Goal: Information Seeking & Learning: Learn about a topic

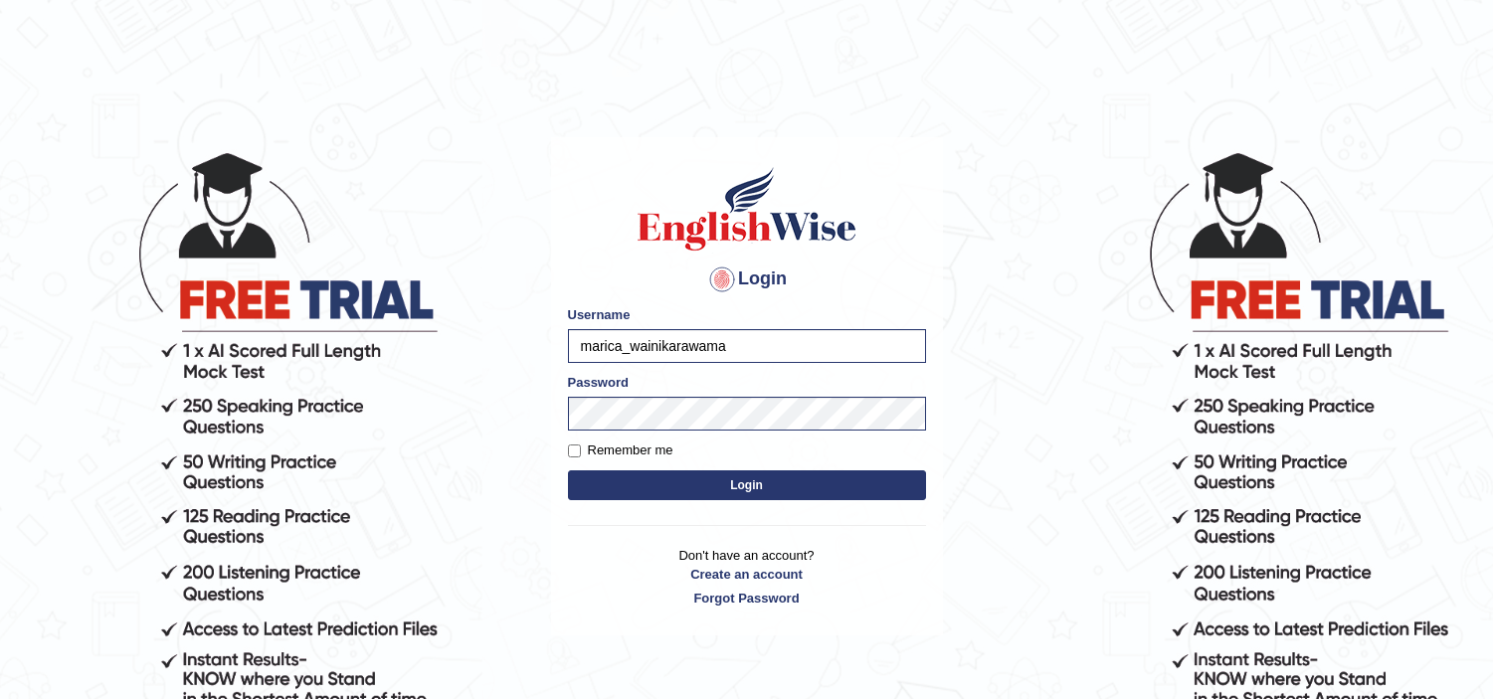
click at [728, 490] on button "Login" at bounding box center [747, 485] width 358 height 30
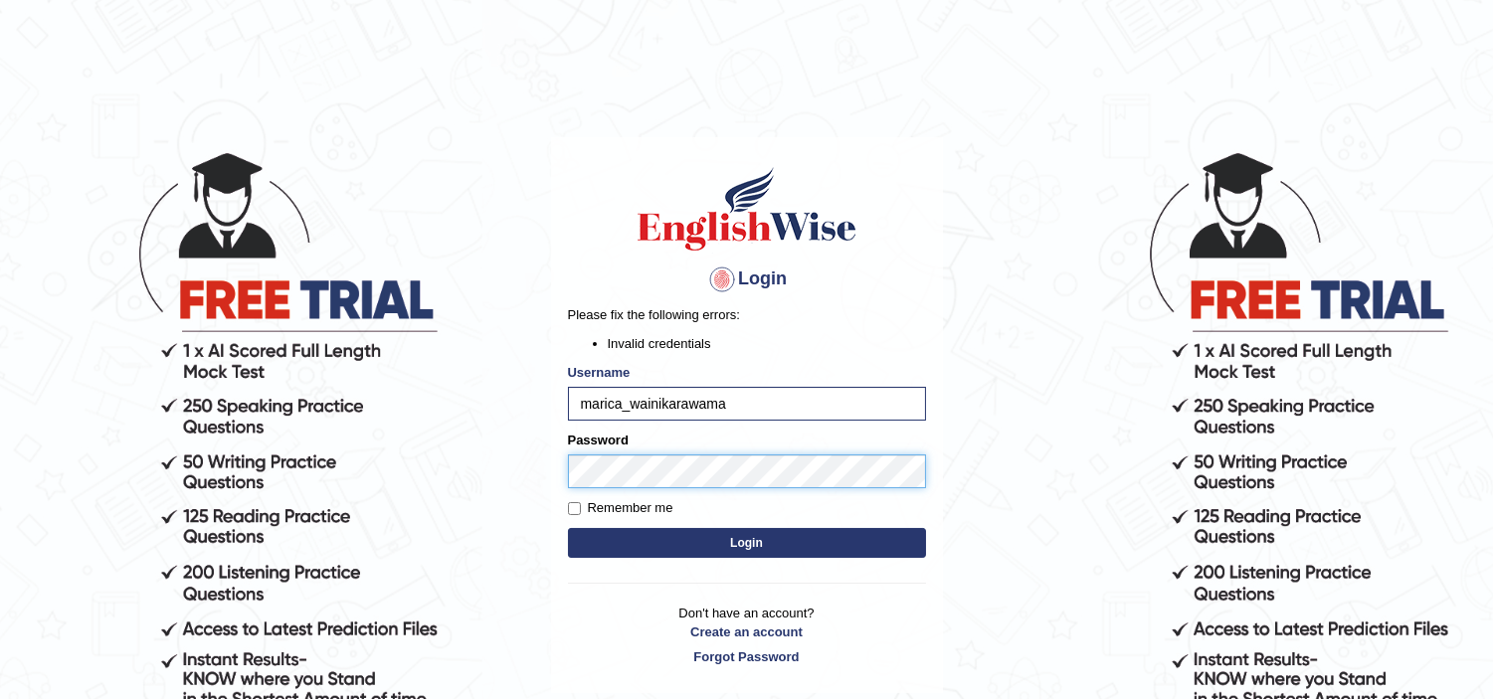
click at [568, 528] on button "Login" at bounding box center [747, 543] width 358 height 30
click at [763, 402] on input "marica_wainikarawama" at bounding box center [747, 404] width 358 height 34
type input "marica_wainikarawa"
click at [568, 528] on button "Login" at bounding box center [747, 543] width 358 height 30
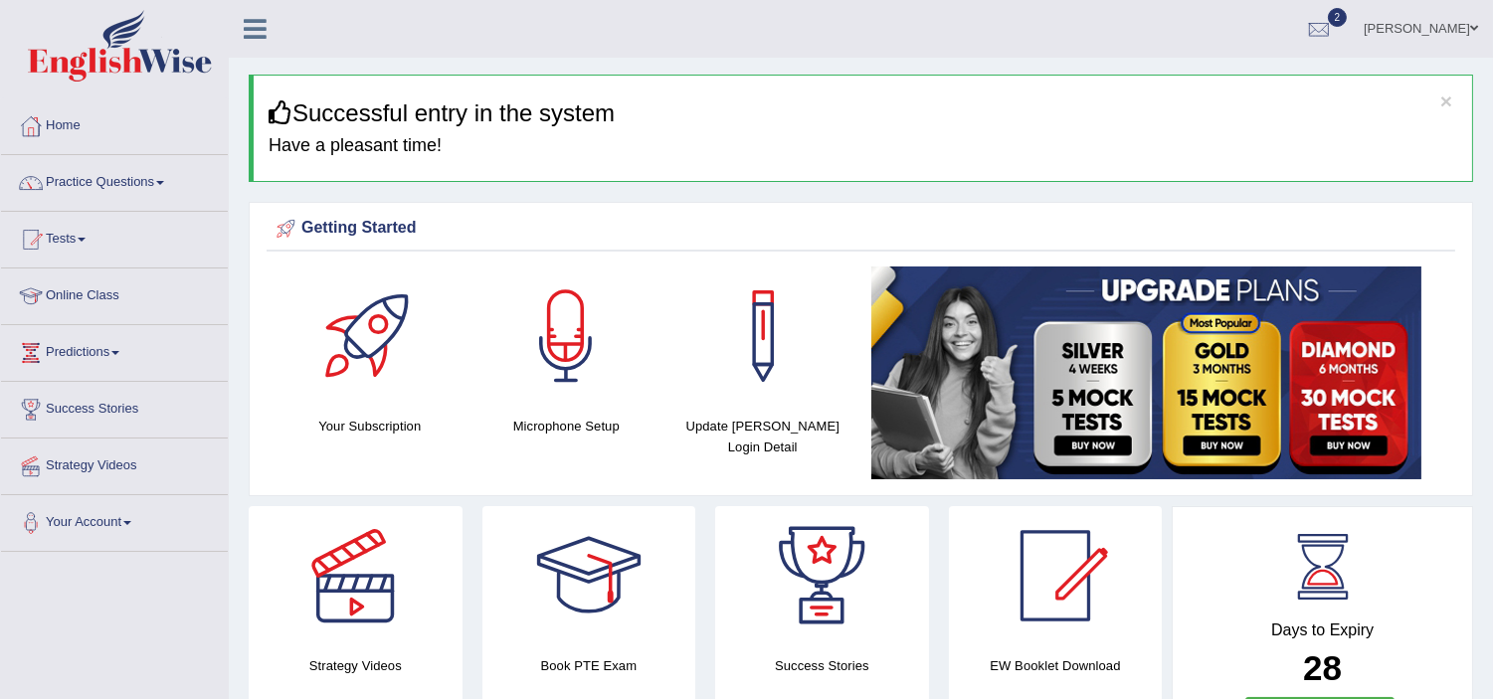
click at [102, 296] on link "Online Class" at bounding box center [114, 294] width 227 height 50
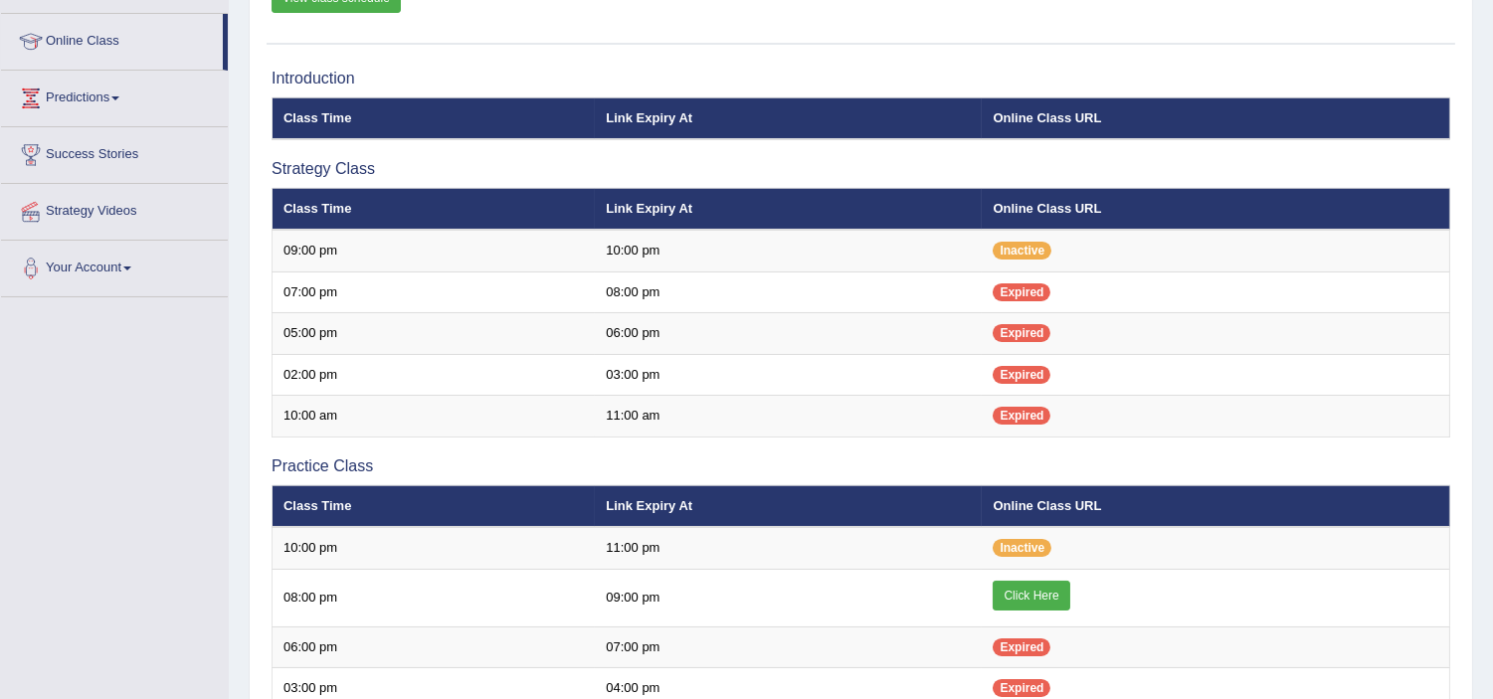
scroll to position [256, 0]
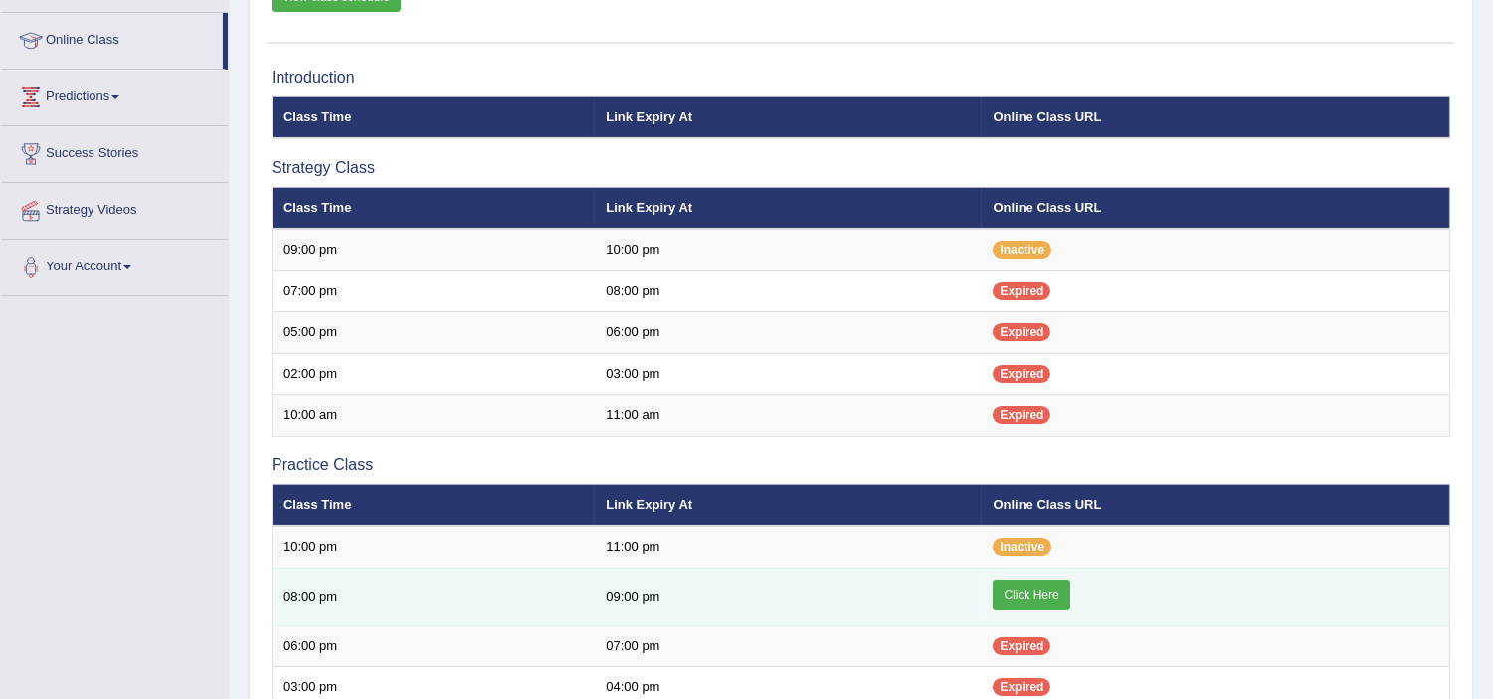
click at [1044, 597] on link "Click Here" at bounding box center [1030, 595] width 77 height 30
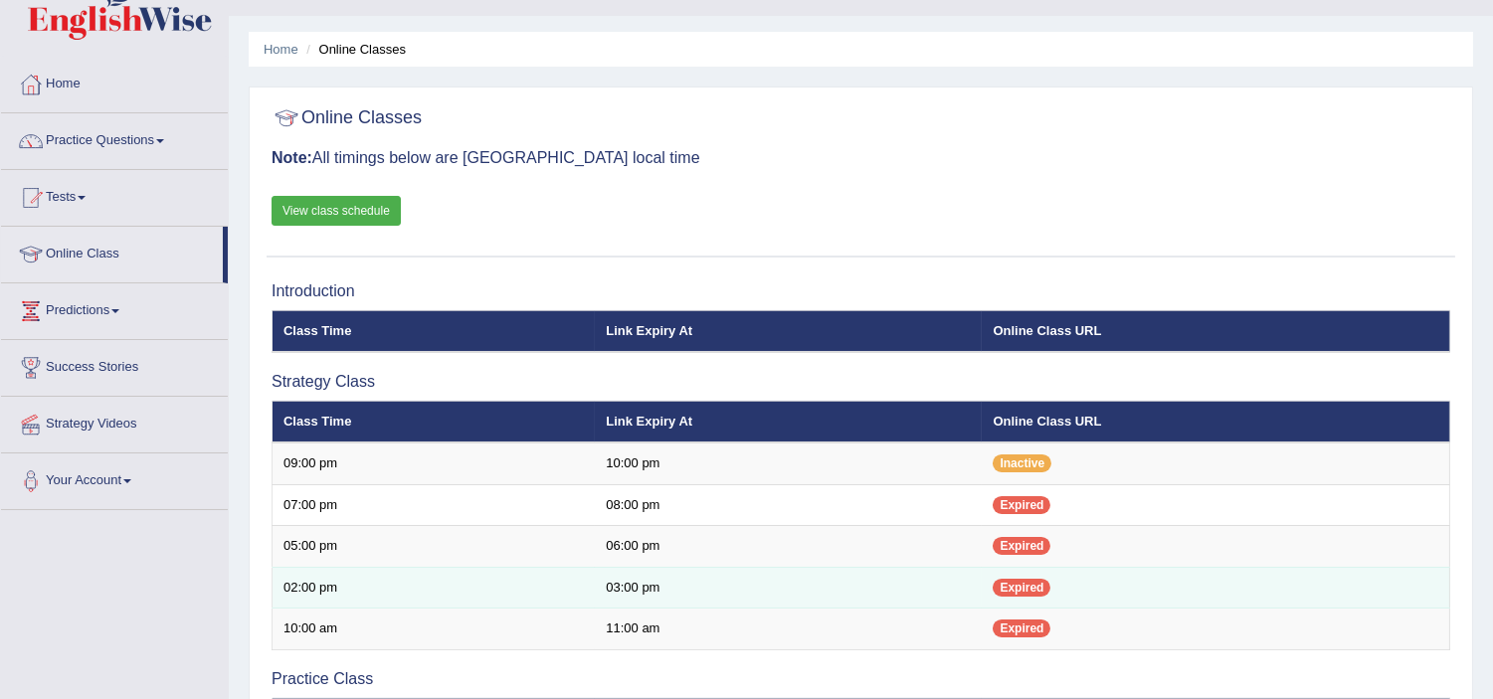
scroll to position [35, 0]
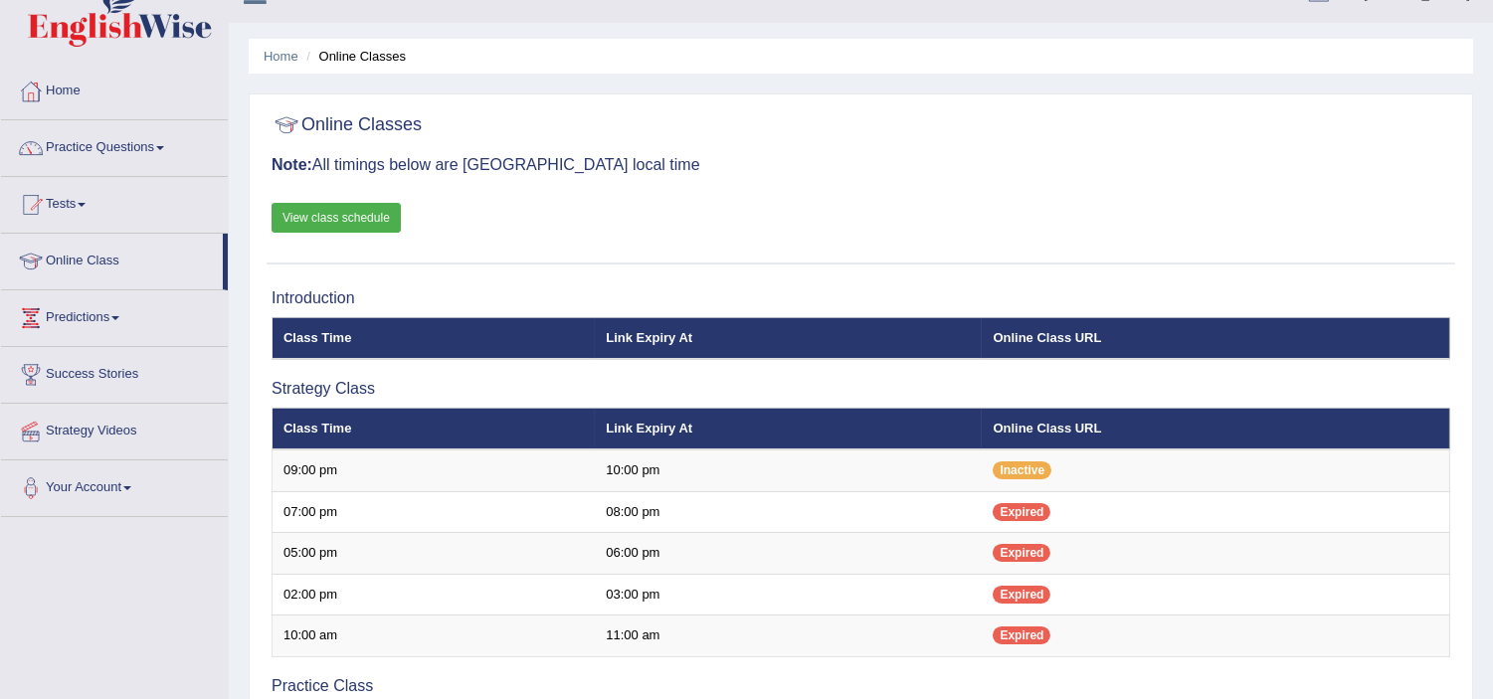
click at [348, 224] on link "View class schedule" at bounding box center [335, 218] width 129 height 30
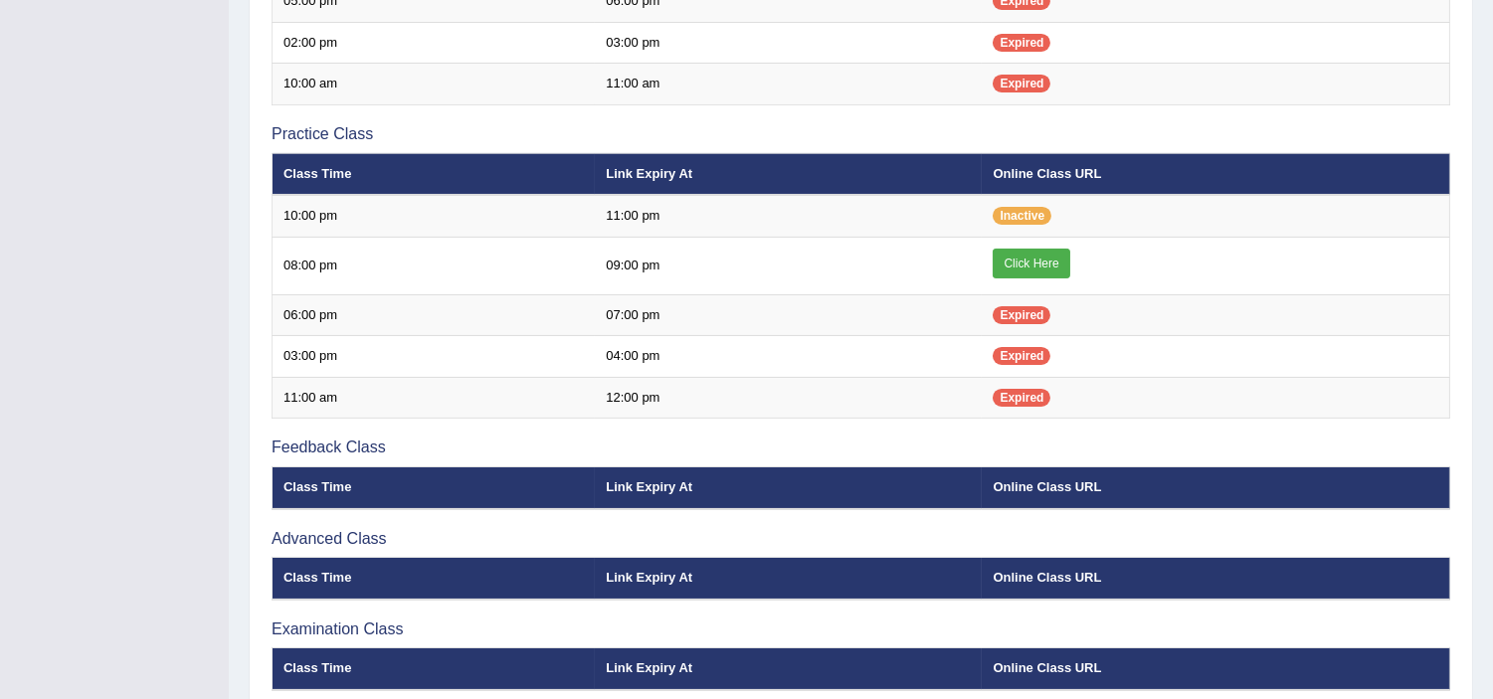
scroll to position [450, 0]
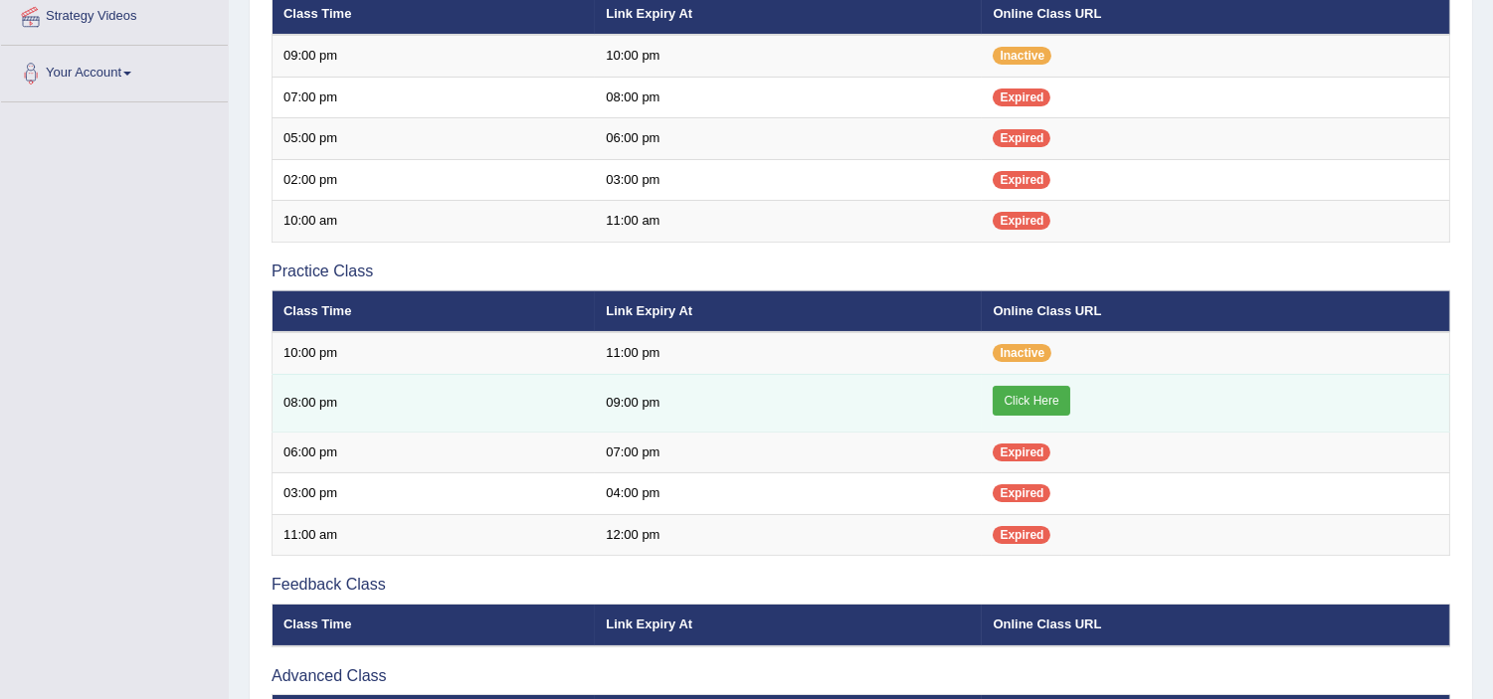
click at [1017, 386] on link "Click Here" at bounding box center [1030, 401] width 77 height 30
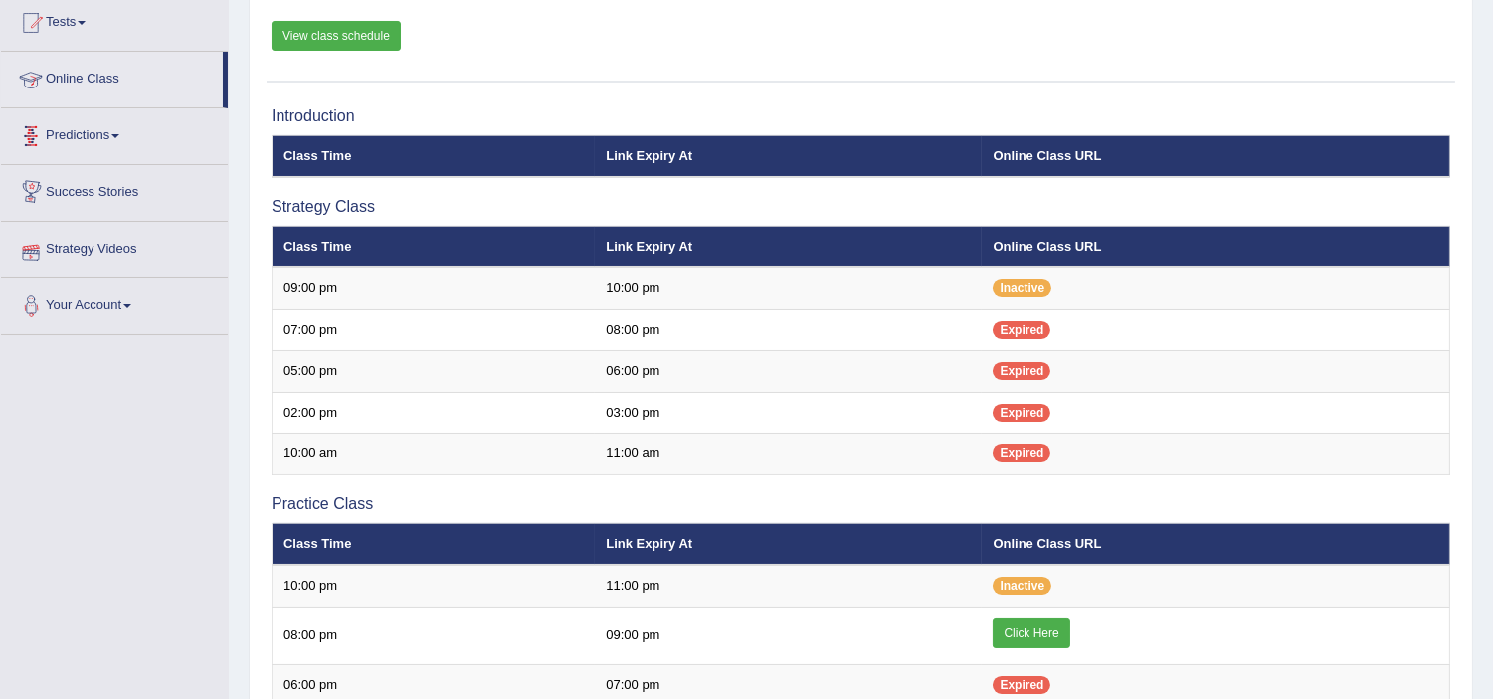
scroll to position [31, 0]
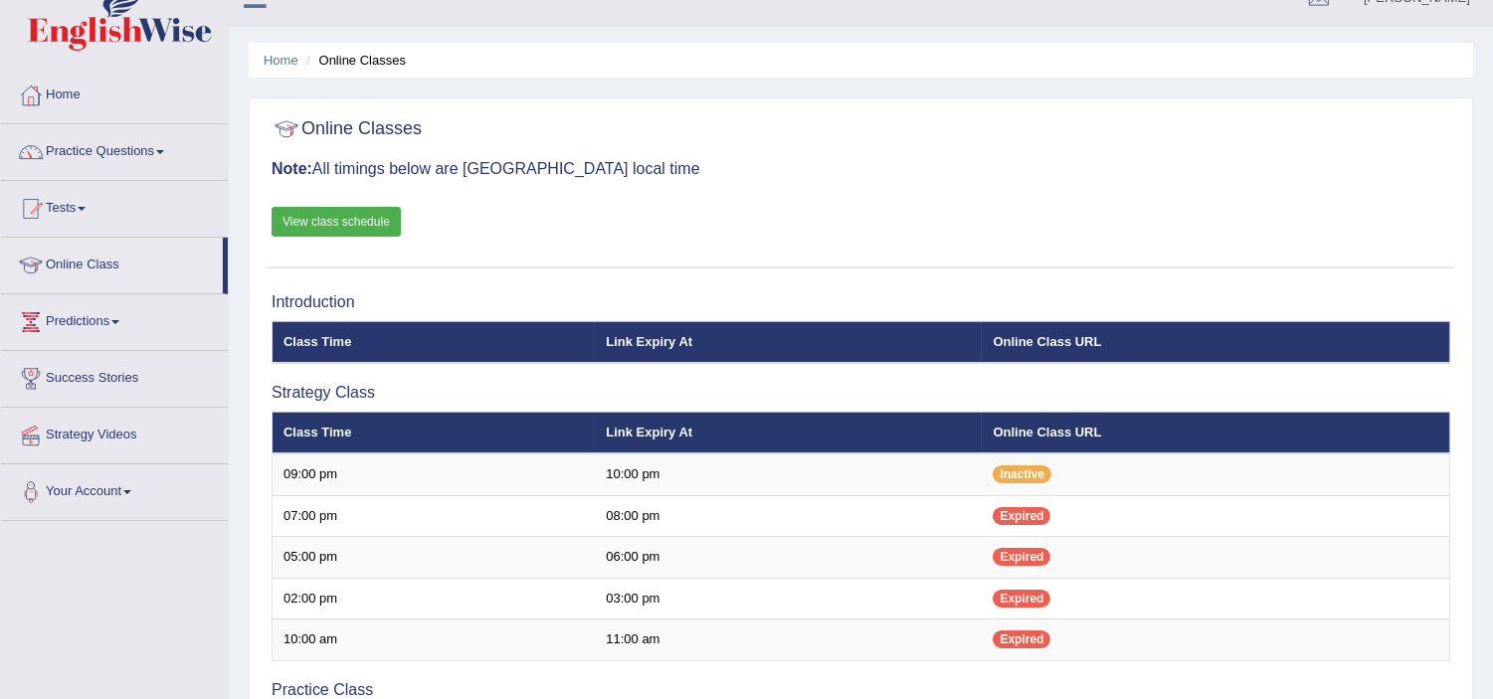
click at [161, 150] on link "Practice Questions" at bounding box center [114, 149] width 227 height 50
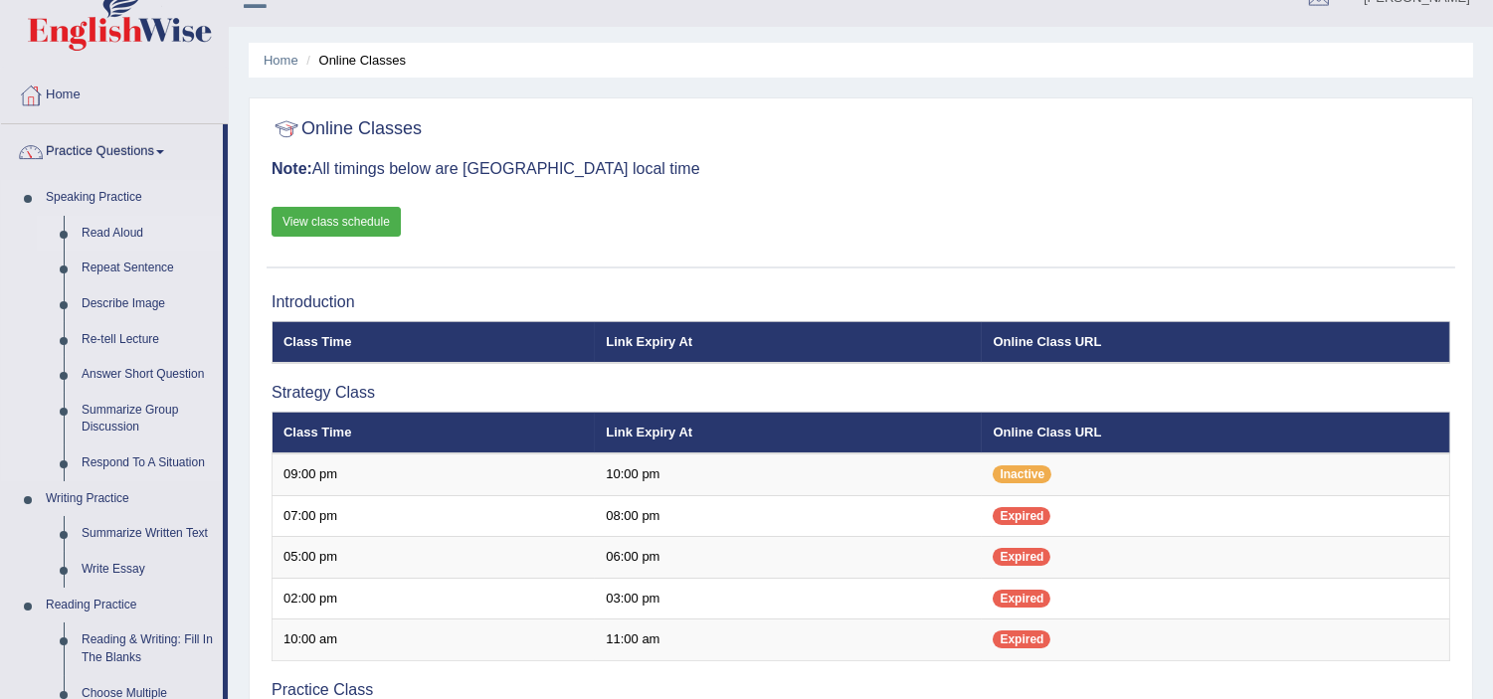
click at [122, 230] on link "Read Aloud" at bounding box center [148, 234] width 150 height 36
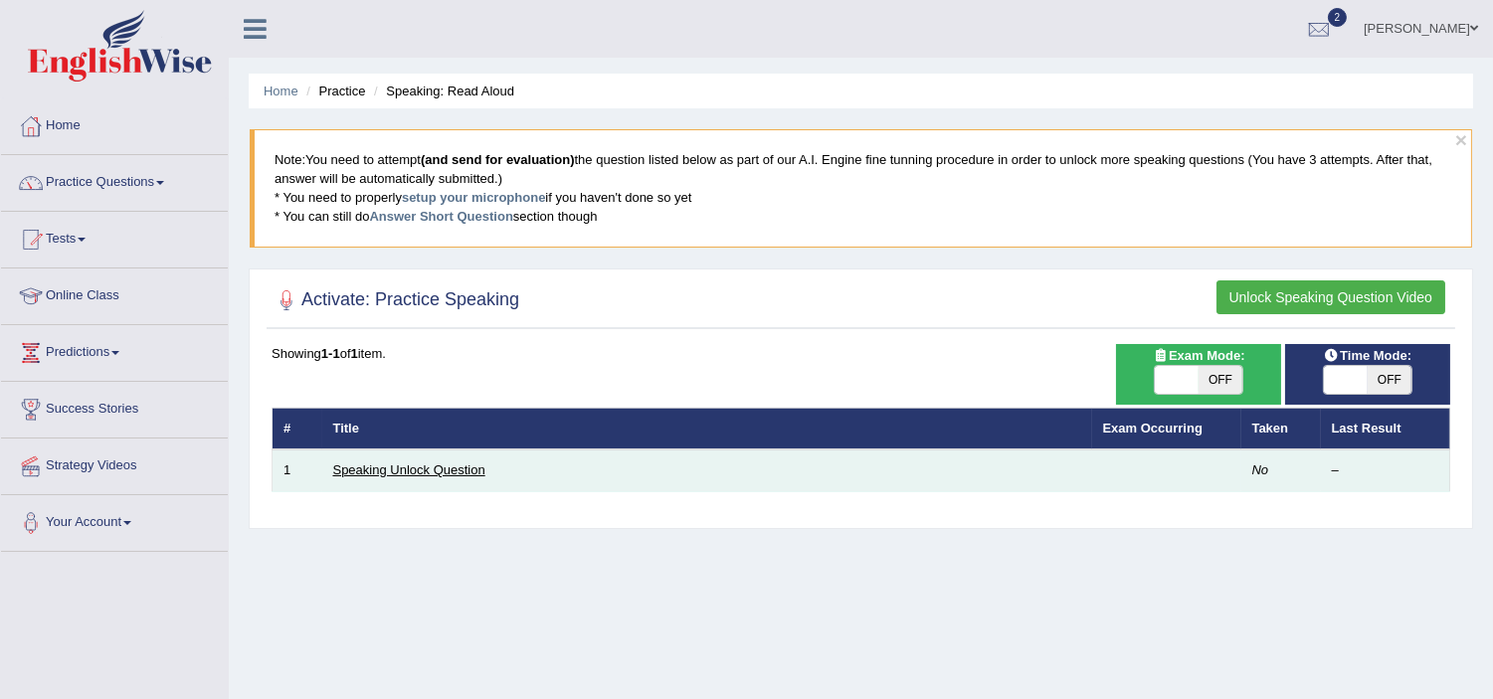
click at [395, 471] on link "Speaking Unlock Question" at bounding box center [409, 469] width 152 height 15
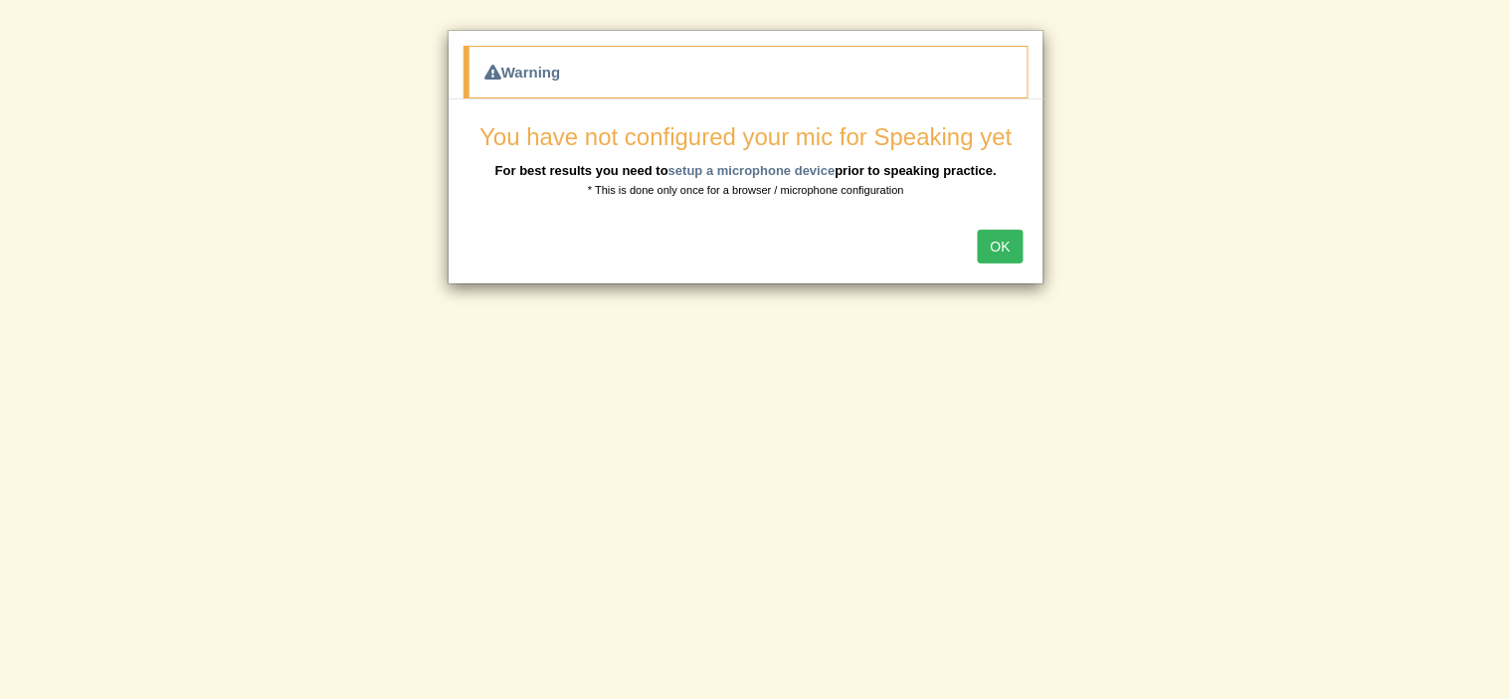
click at [1016, 242] on button "OK" at bounding box center [1001, 247] width 46 height 34
